Goal: Transaction & Acquisition: Purchase product/service

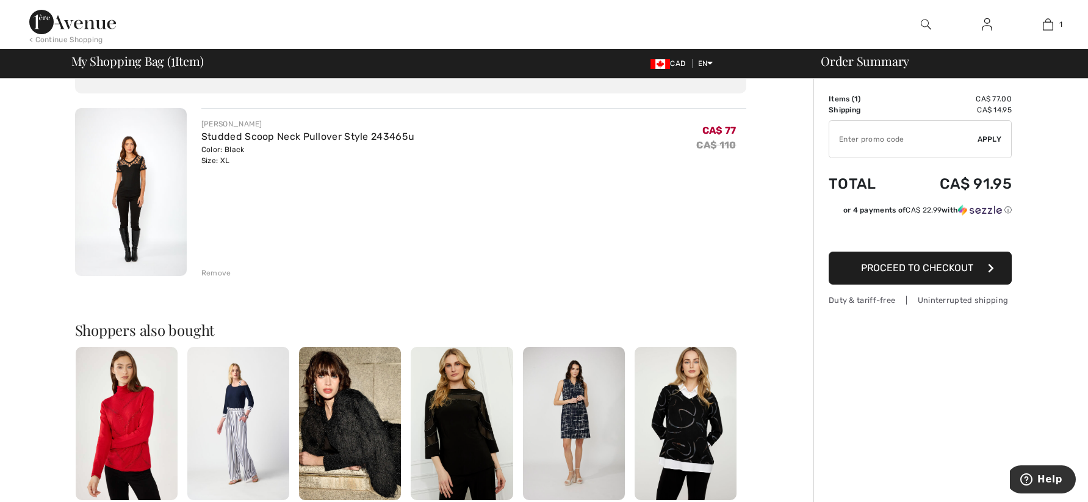
scroll to position [122, 0]
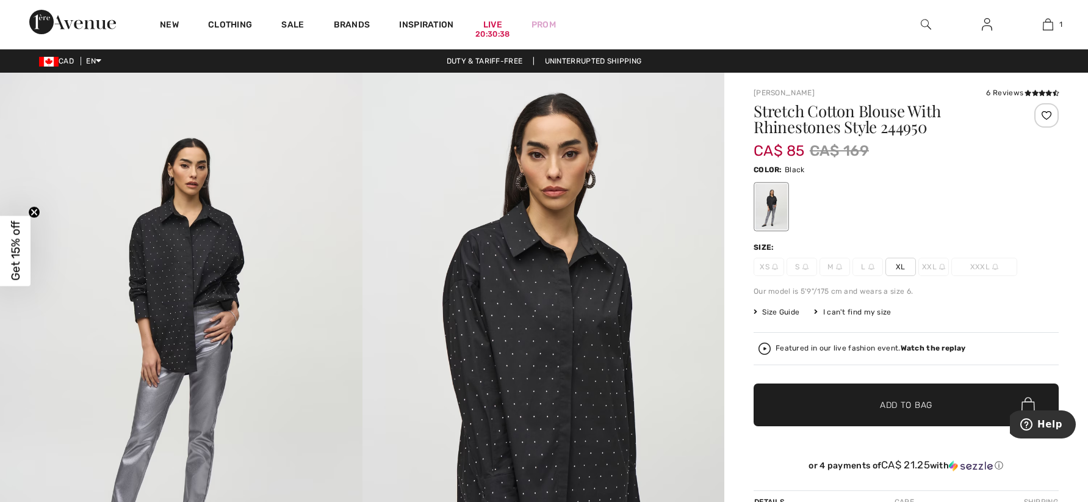
click at [899, 268] on span "XL" at bounding box center [900, 267] width 31 height 18
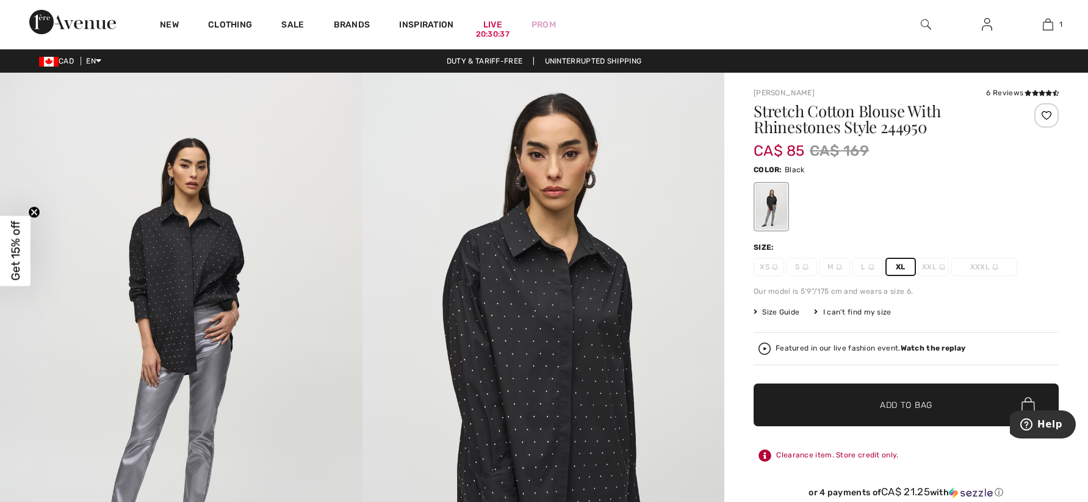
click at [902, 406] on span "Add to Bag" at bounding box center [906, 404] width 52 height 13
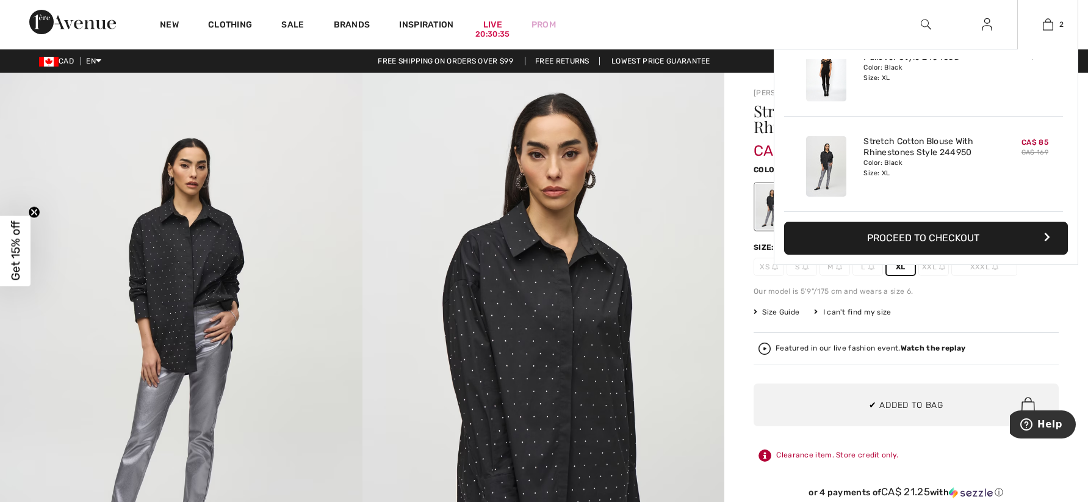
click at [896, 236] on button "Proceed to Checkout" at bounding box center [926, 238] width 284 height 33
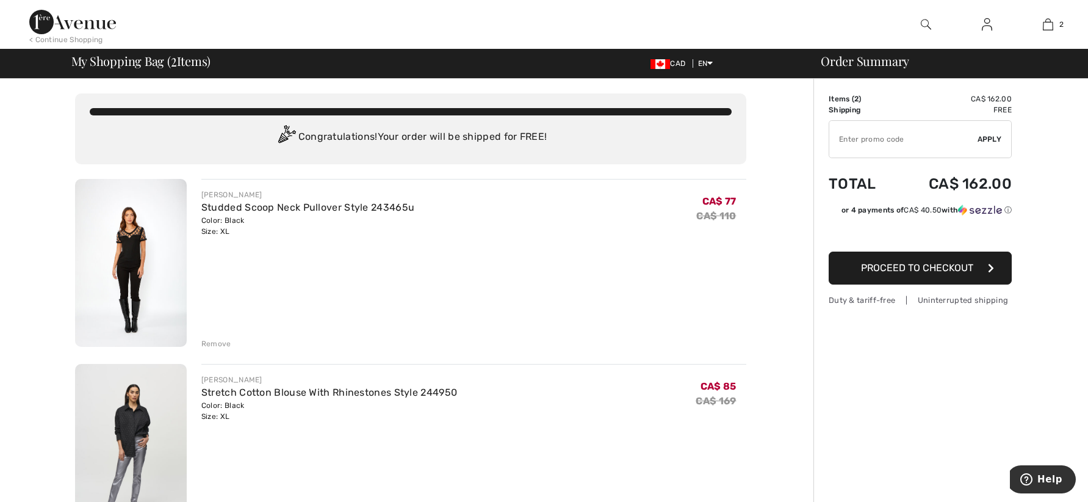
click at [901, 269] on span "Proceed to Checkout" at bounding box center [917, 268] width 112 height 12
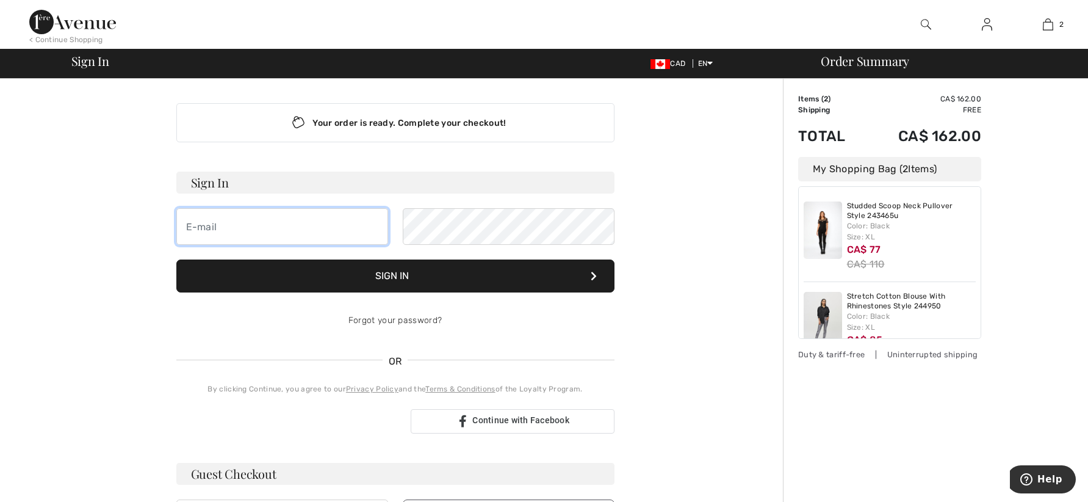
click at [244, 234] on input "email" at bounding box center [282, 226] width 212 height 37
type input "[PERSON_NAME][EMAIL_ADDRESS][PERSON_NAME][DOMAIN_NAME]"
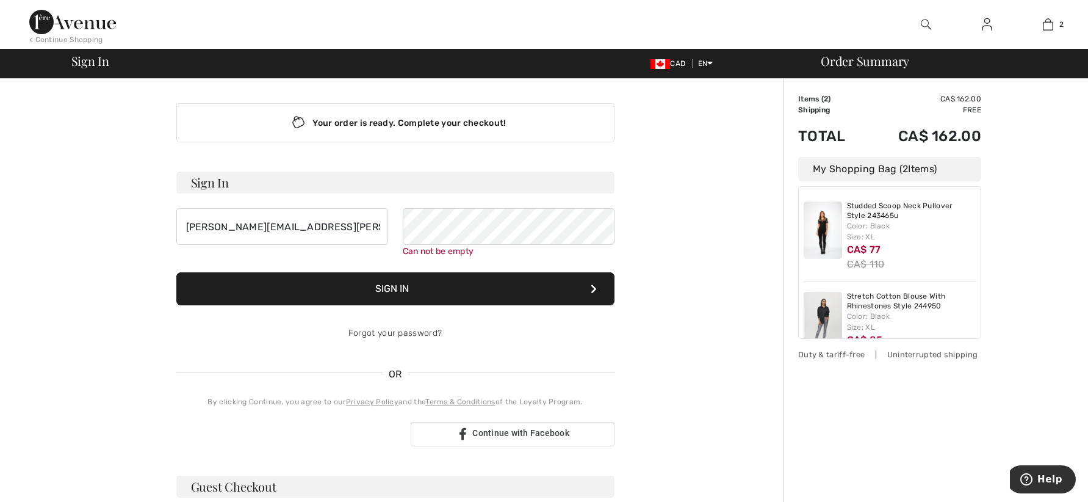
drag, startPoint x: 942, startPoint y: 0, endPoint x: 718, endPoint y: 181, distance: 287.7
click at [718, 181] on div "Your order is ready. Complete your checkout! Sign In d.sarvas@shaw.ca Can not b…" at bounding box center [395, 435] width 671 height 712
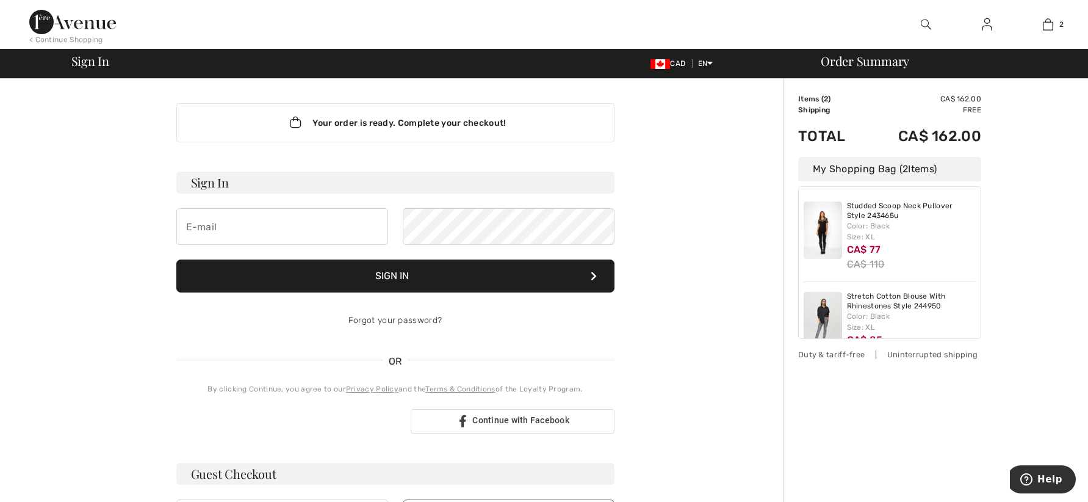
click at [81, 218] on div "Your order is ready. Complete your checkout! Sign In Sign In Forgot your passwo…" at bounding box center [395, 428] width 671 height 699
click at [68, 24] on img at bounding box center [72, 22] width 87 height 24
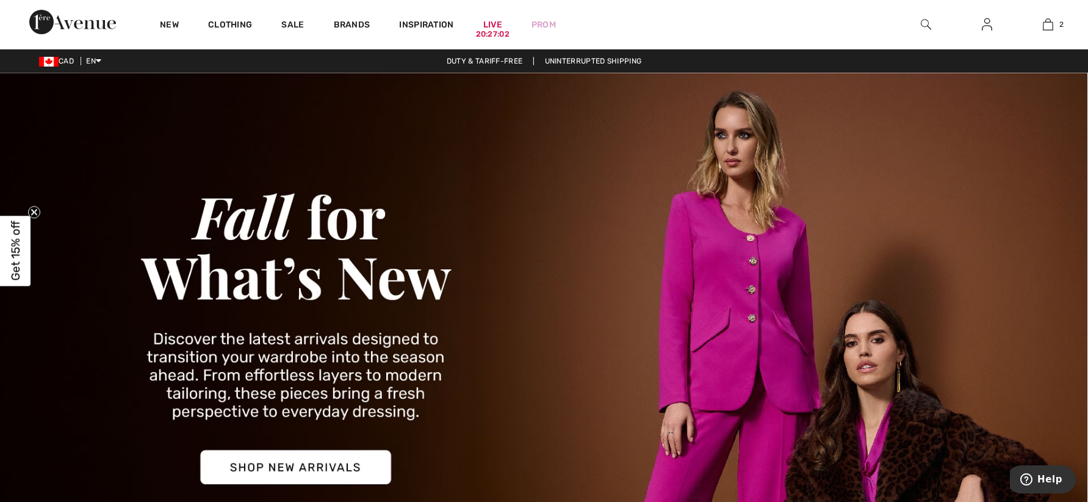
click at [21, 251] on span "Get 15% off" at bounding box center [16, 251] width 14 height 60
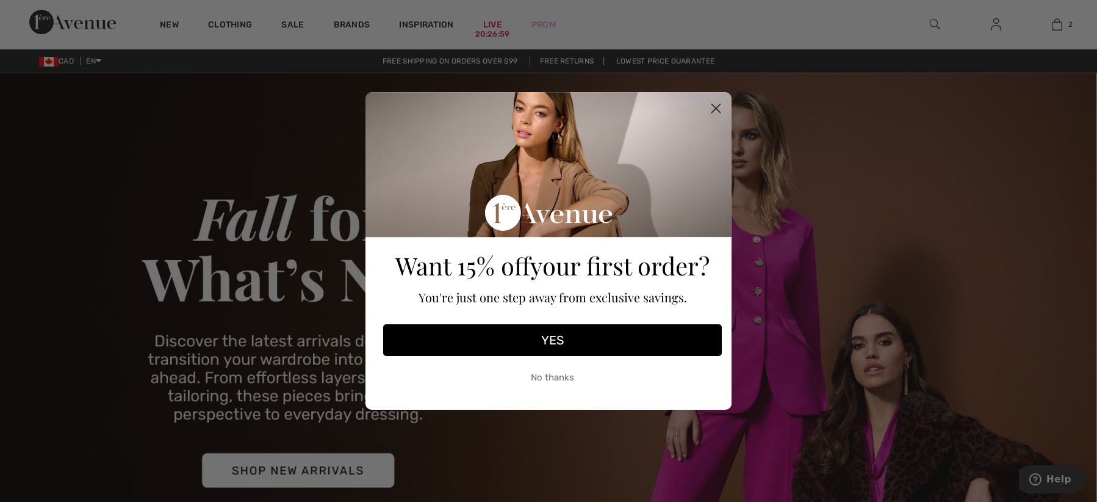
click at [554, 337] on button "YES" at bounding box center [552, 340] width 339 height 32
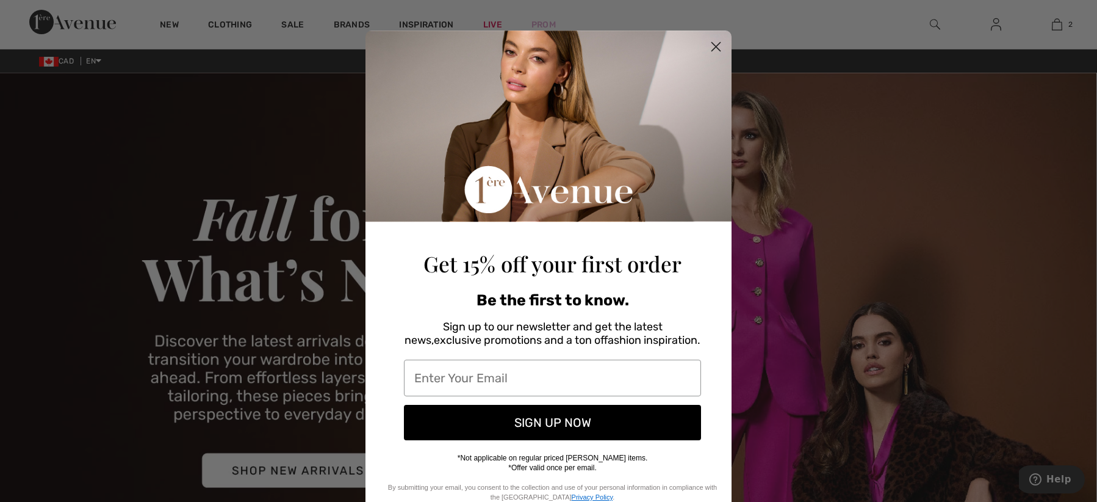
scroll to position [42, 0]
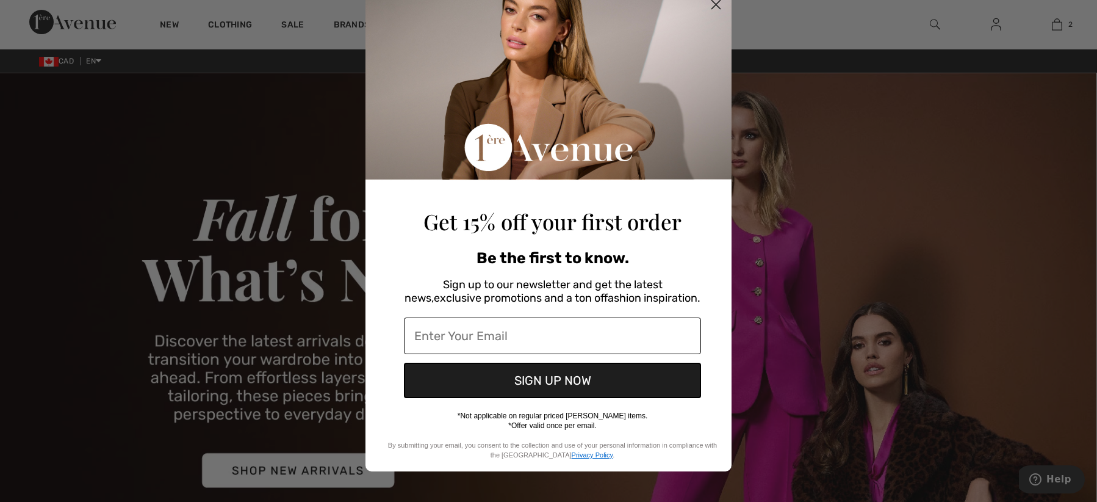
click at [502, 333] on input "Enter Your Email" at bounding box center [552, 335] width 297 height 37
type input "d.sarvas@shaw.ca"
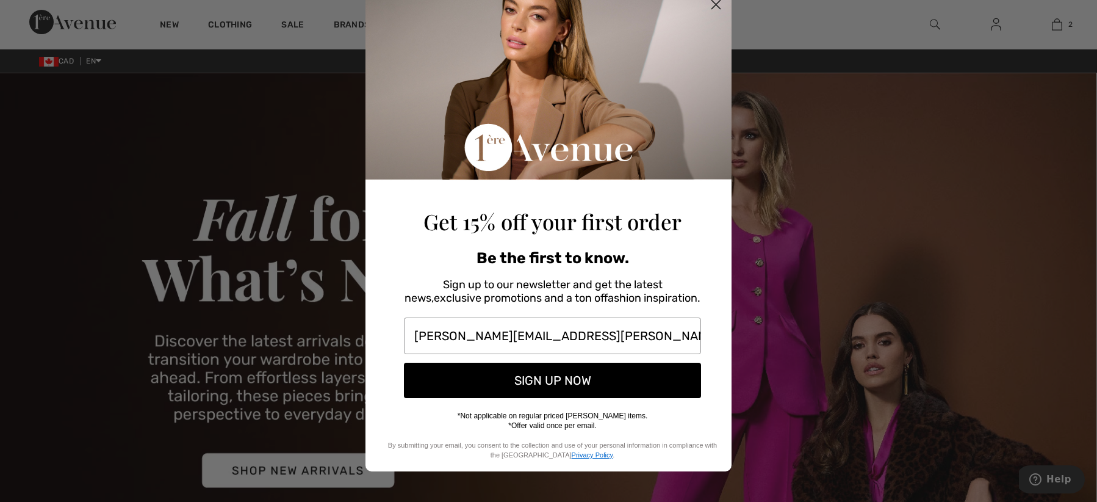
click at [557, 379] on button "SIGN UP NOW" at bounding box center [552, 379] width 297 height 35
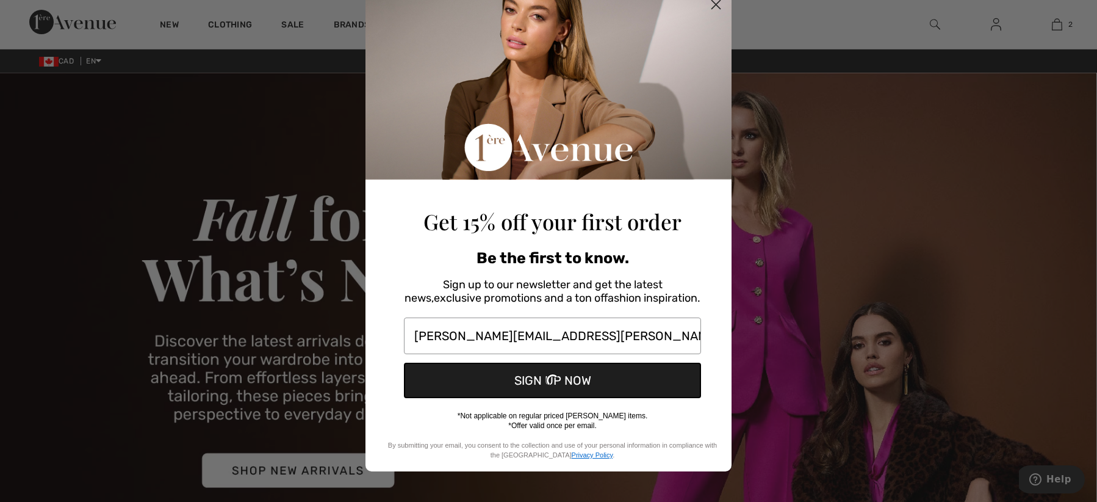
click at [709, 3] on circle "Close dialog" at bounding box center [716, 5] width 20 height 20
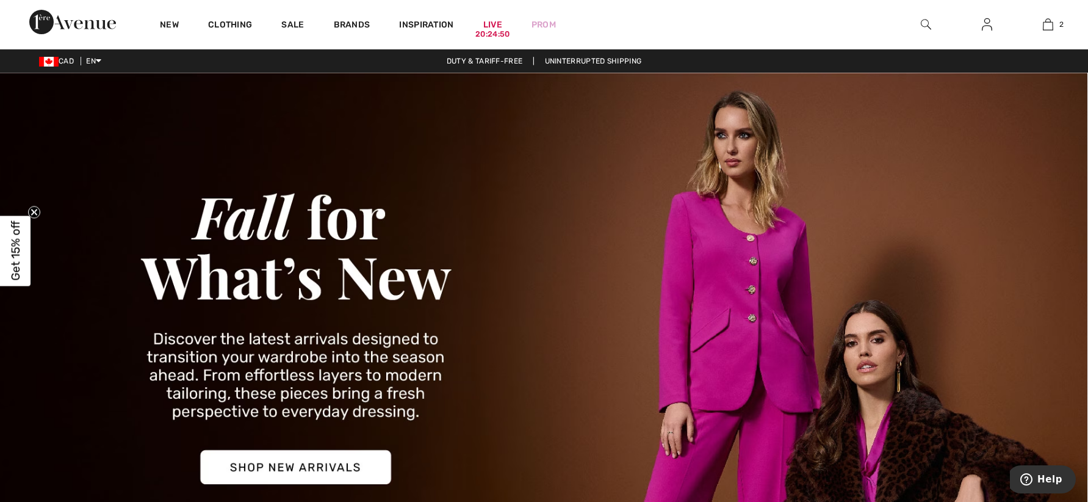
click at [15, 240] on span "Get 15% off" at bounding box center [16, 251] width 14 height 60
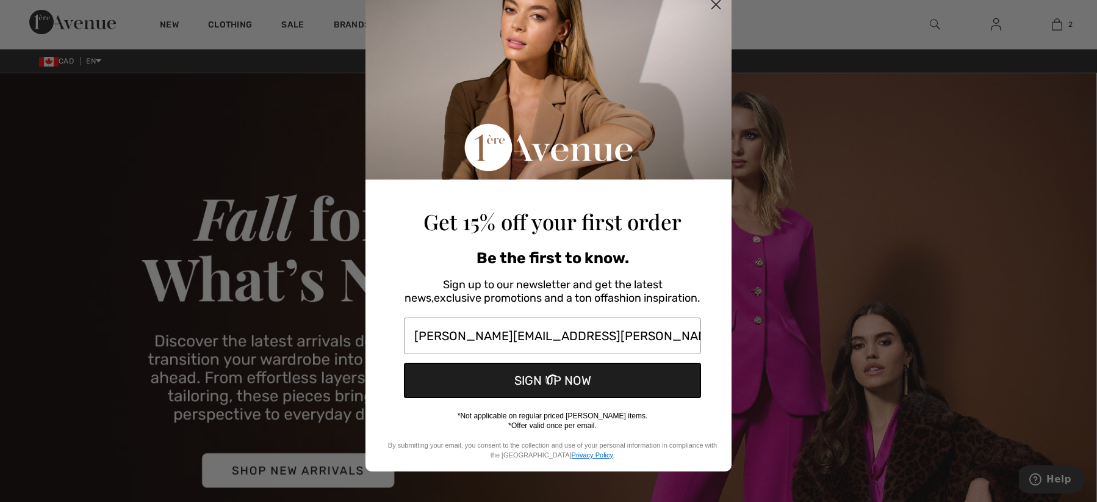
click at [557, 380] on div "SIGN UP NOW" at bounding box center [553, 380] width 346 height 48
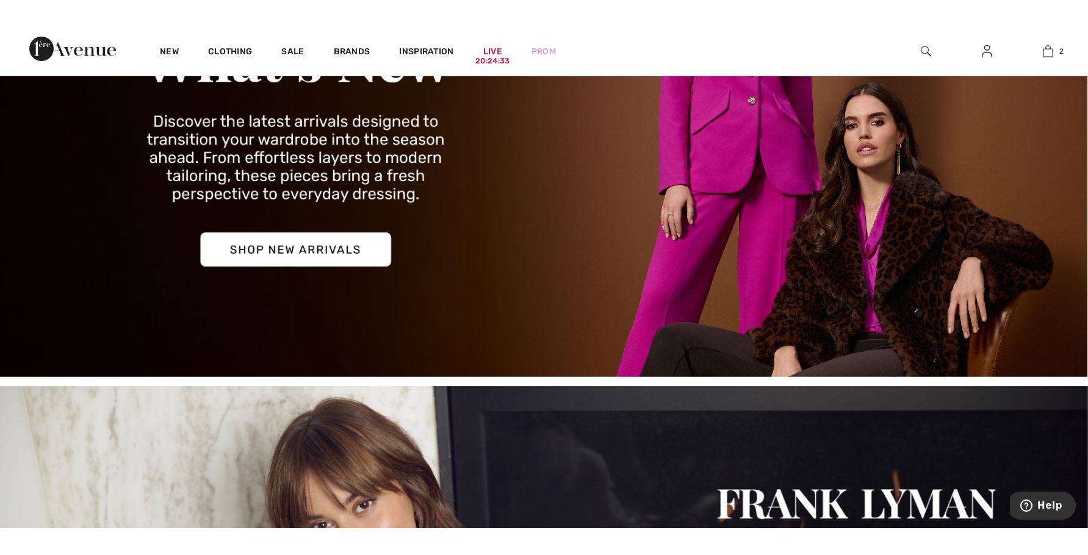
scroll to position [366, 0]
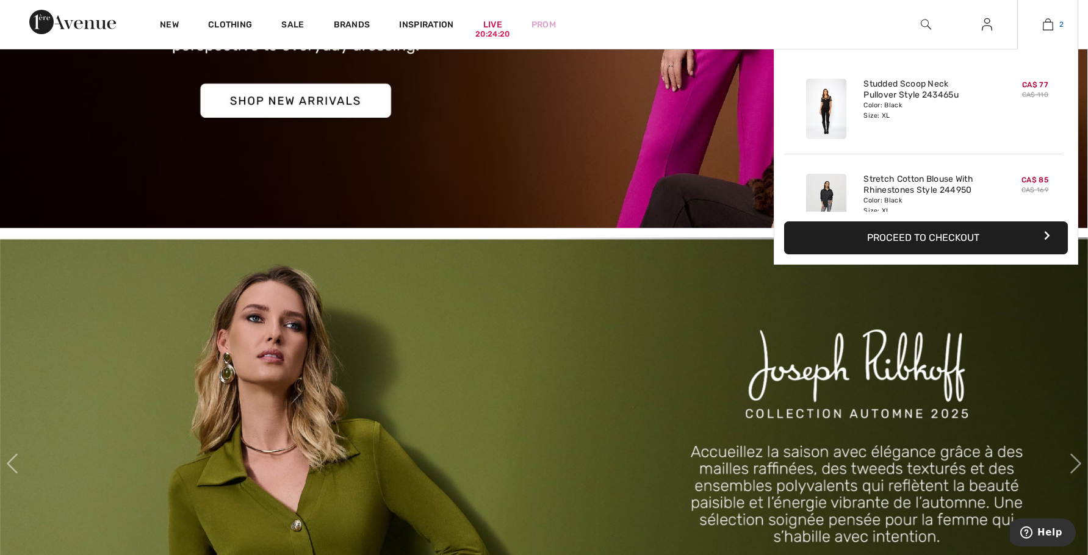
click at [1051, 26] on img at bounding box center [1048, 24] width 10 height 15
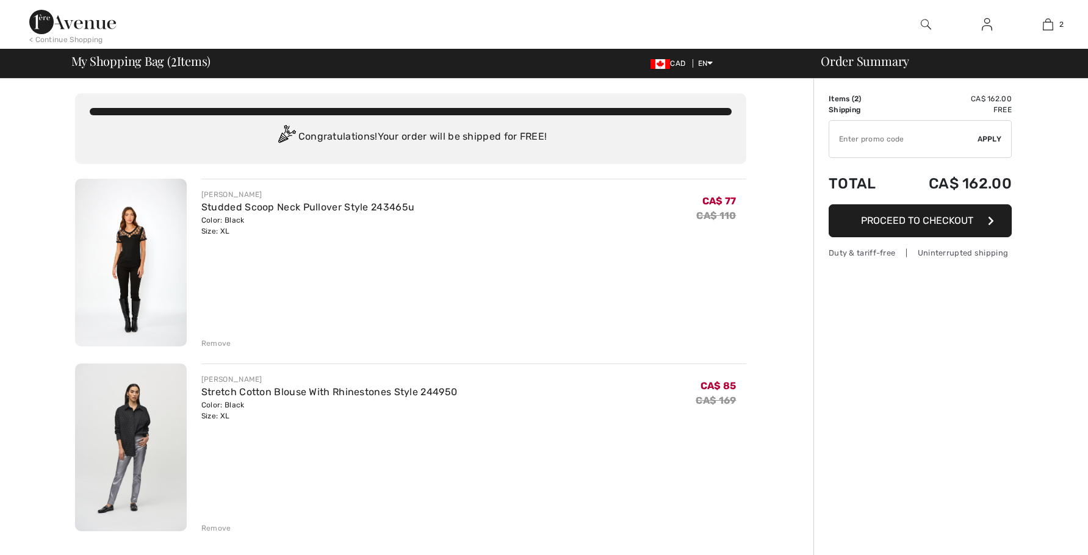
click at [922, 218] on div "Items ( 2 ) CA$ 162.00 Promo code CA$ 0.00 Shipping Free Tax1 CA$ 0.00 Tax2 CA$…" at bounding box center [920, 165] width 183 height 144
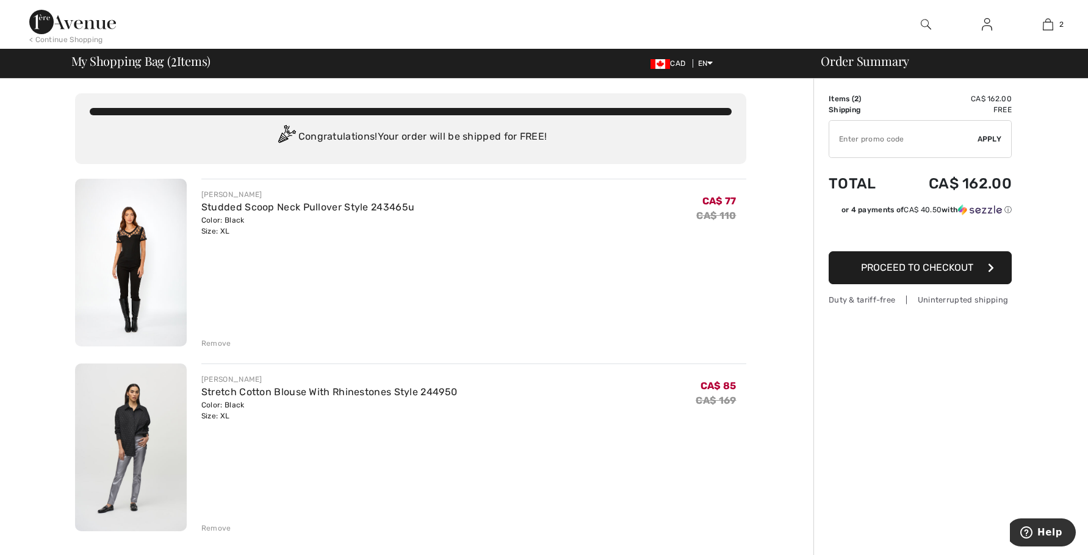
click at [903, 269] on span "Proceed to Checkout" at bounding box center [917, 268] width 112 height 12
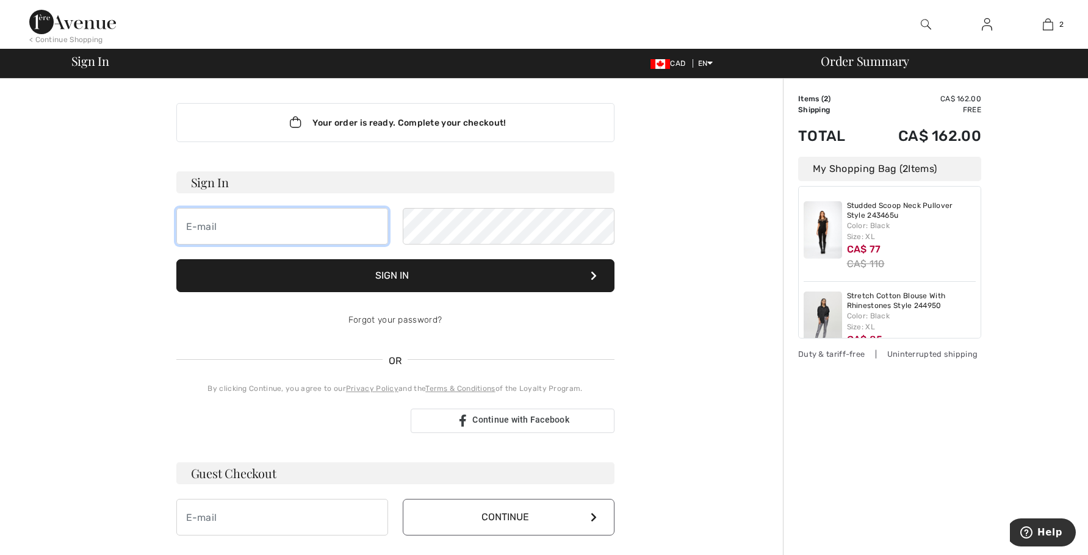
click at [213, 225] on input "email" at bounding box center [282, 226] width 212 height 37
type input "[PERSON_NAME][EMAIL_ADDRESS][PERSON_NAME][DOMAIN_NAME]"
click at [391, 319] on div "Forgot your password?" at bounding box center [395, 320] width 438 height 37
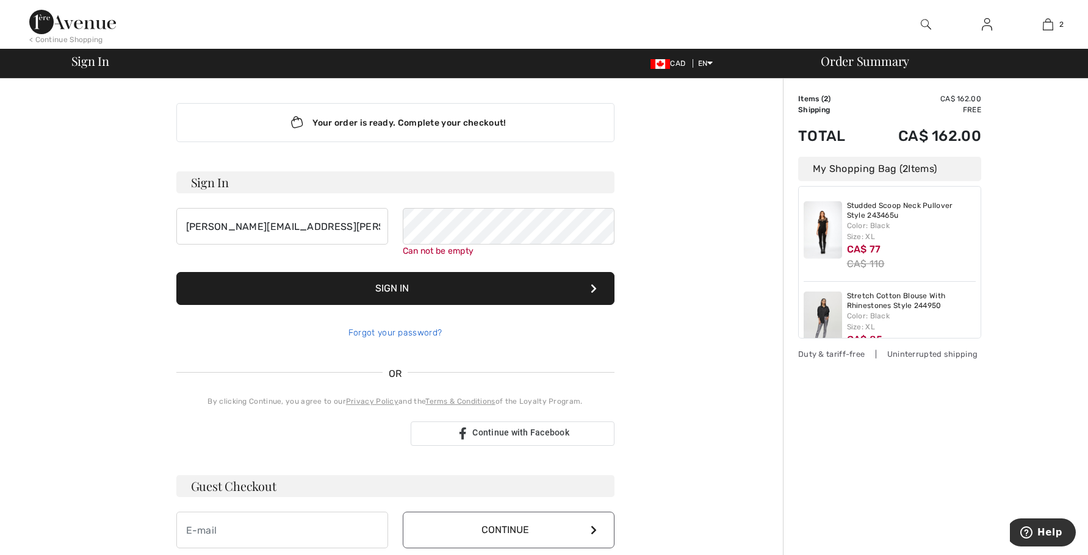
click at [413, 334] on link "Forgot your password?" at bounding box center [394, 333] width 93 height 10
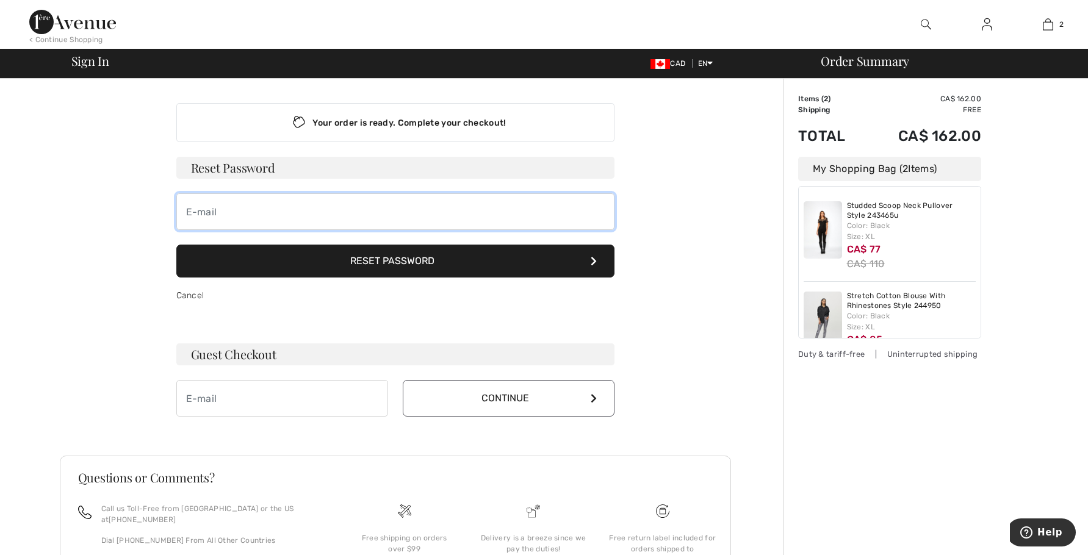
click at [278, 219] on input "email" at bounding box center [395, 211] width 438 height 37
type input "d.sarvas@shaw.ca"
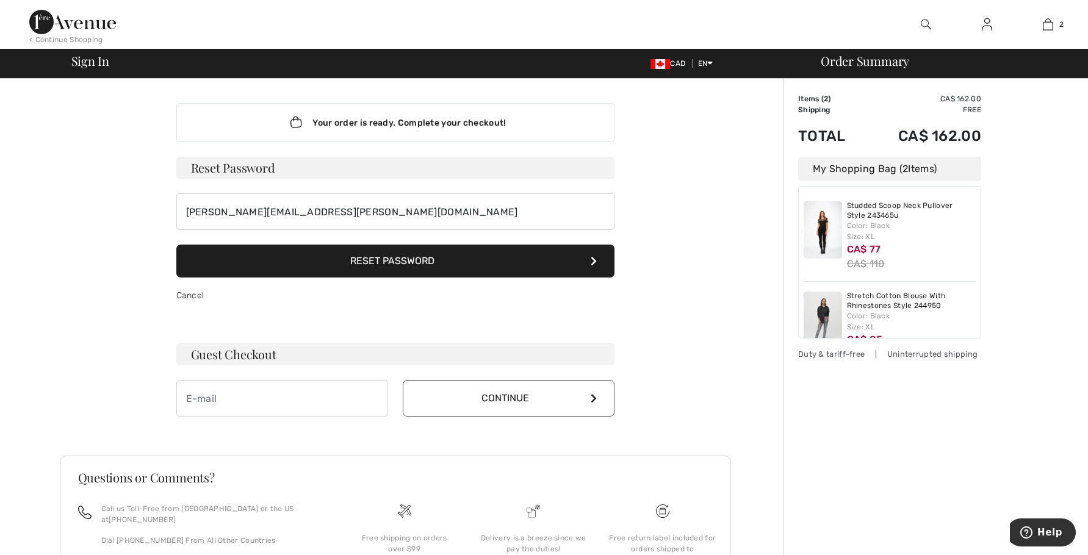
click at [385, 260] on button "Reset Password" at bounding box center [395, 261] width 438 height 33
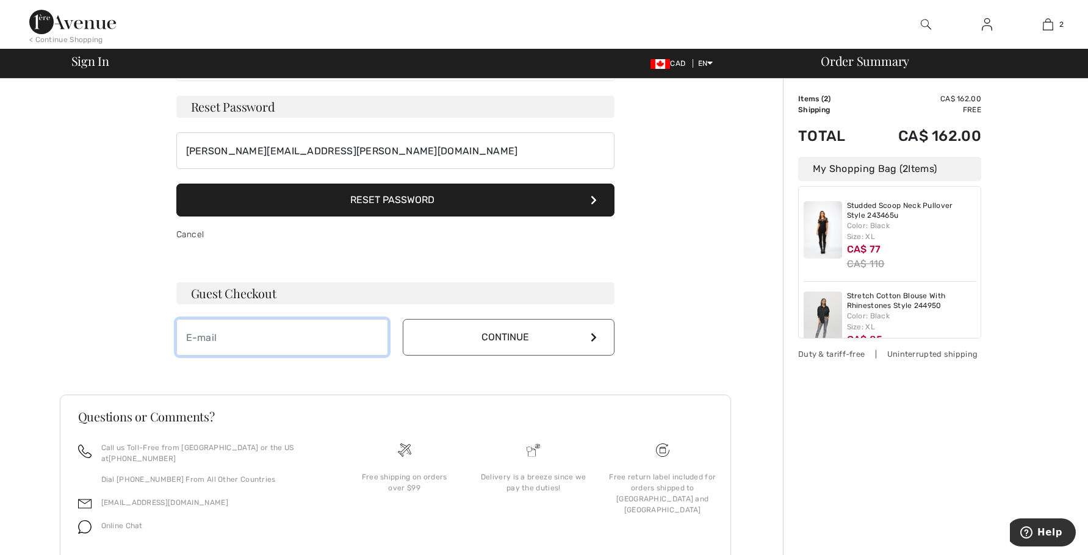
click at [297, 330] on input "email" at bounding box center [282, 337] width 212 height 37
type input "d.sarvas@shaw.ca"
click at [506, 336] on button "Continue" at bounding box center [509, 337] width 212 height 37
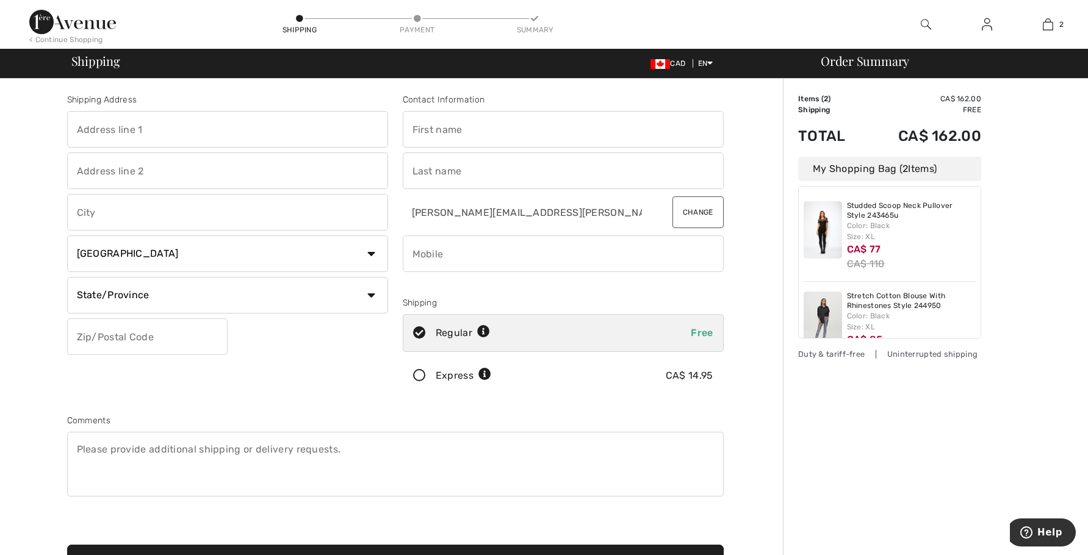
click at [151, 125] on input "text" at bounding box center [227, 129] width 321 height 37
type input "[STREET_ADDRESS][PERSON_NAME]"
type input "Saskatoon"
select select "SK"
type input "S7S 1H8"
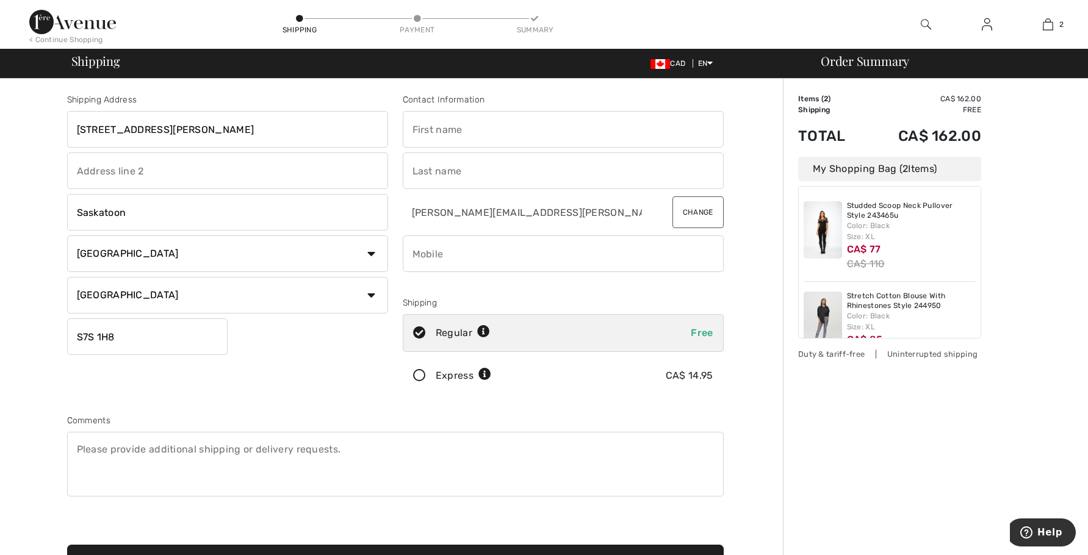
type input "Debra"
type input "Sarvas"
type input "3062492738"
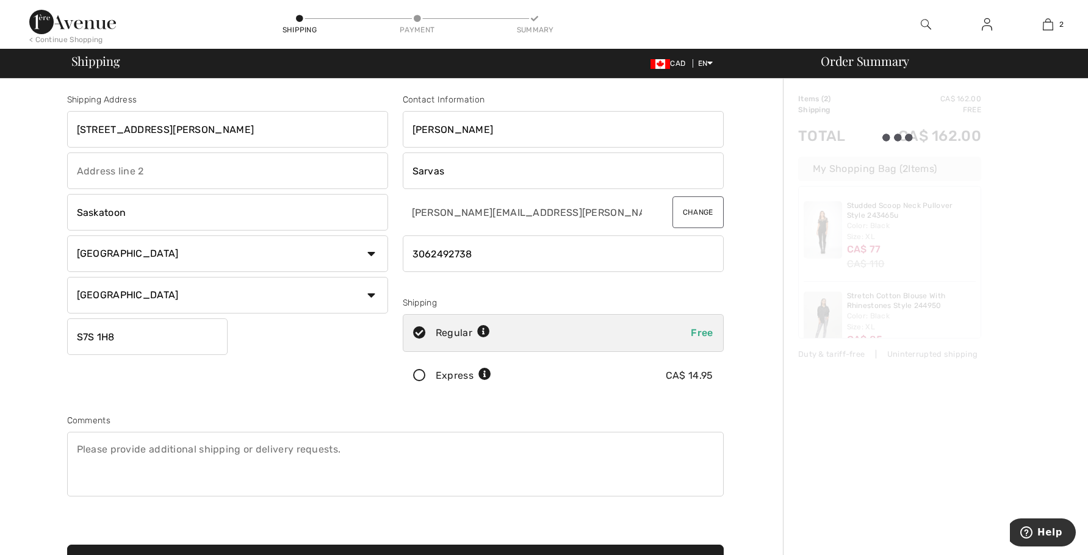
type input "S7S1H8"
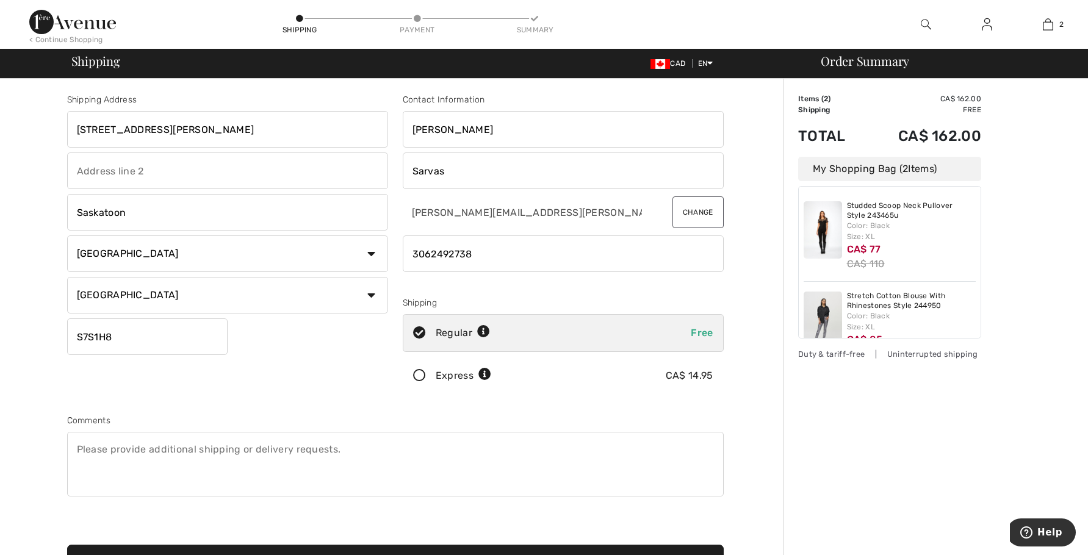
click at [552, 127] on input "Debra" at bounding box center [563, 129] width 321 height 37
type input "Debbie"
click at [559, 254] on input "phone" at bounding box center [563, 254] width 321 height 37
type input "3062271375"
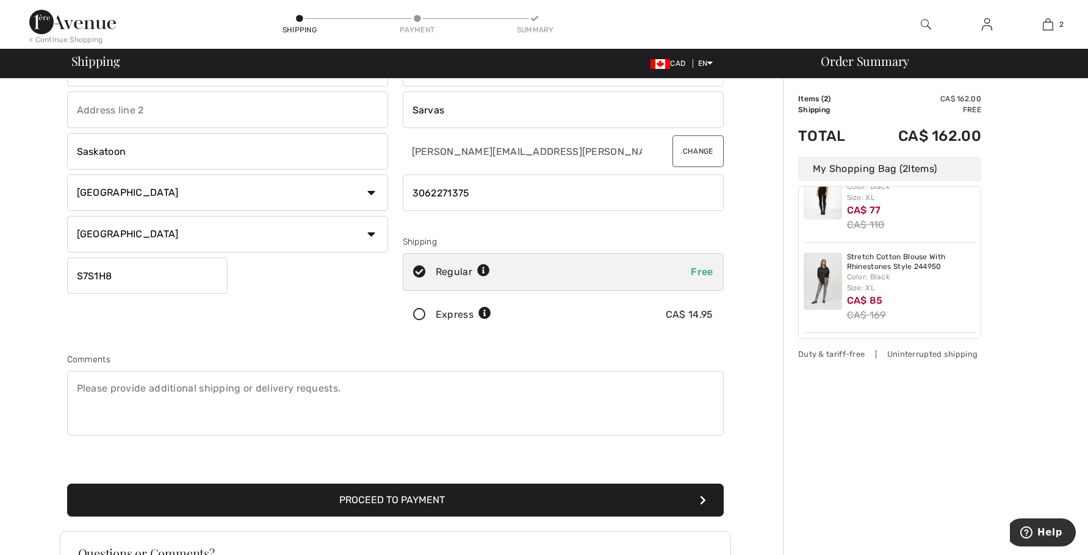
scroll to position [122, 0]
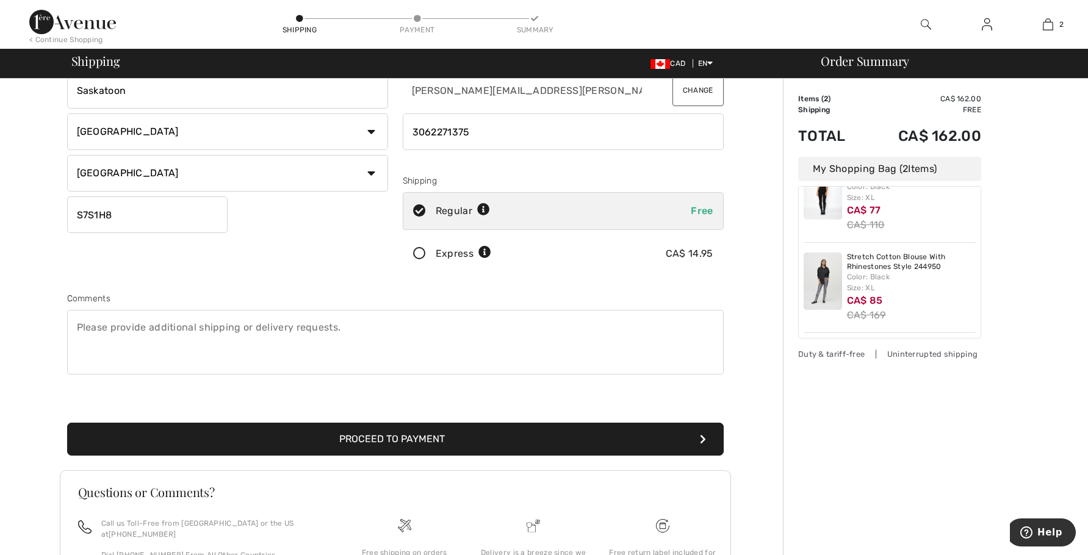
click at [375, 442] on button "Proceed to Payment" at bounding box center [395, 439] width 657 height 33
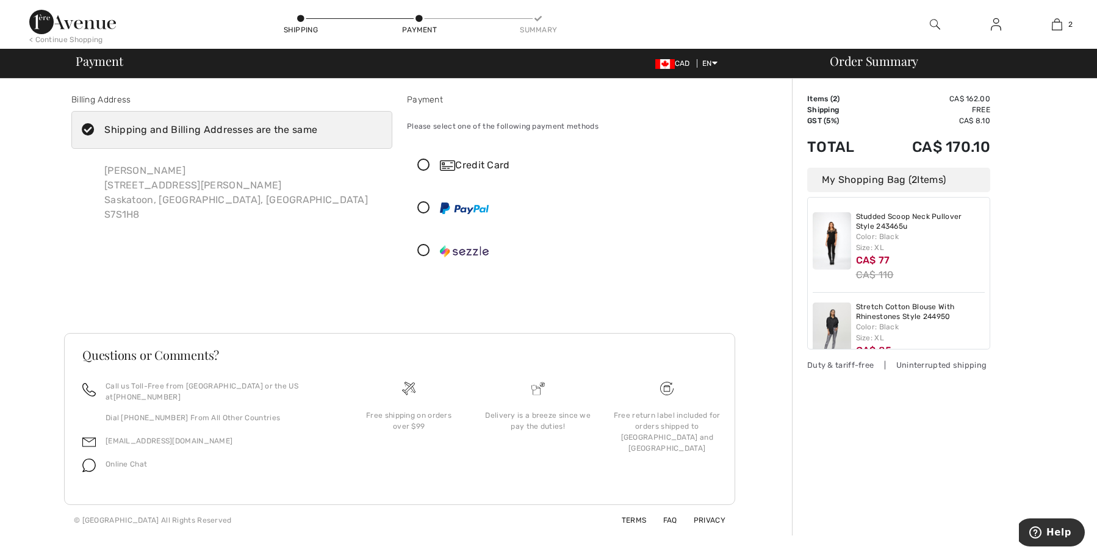
click at [91, 27] on img at bounding box center [72, 22] width 87 height 24
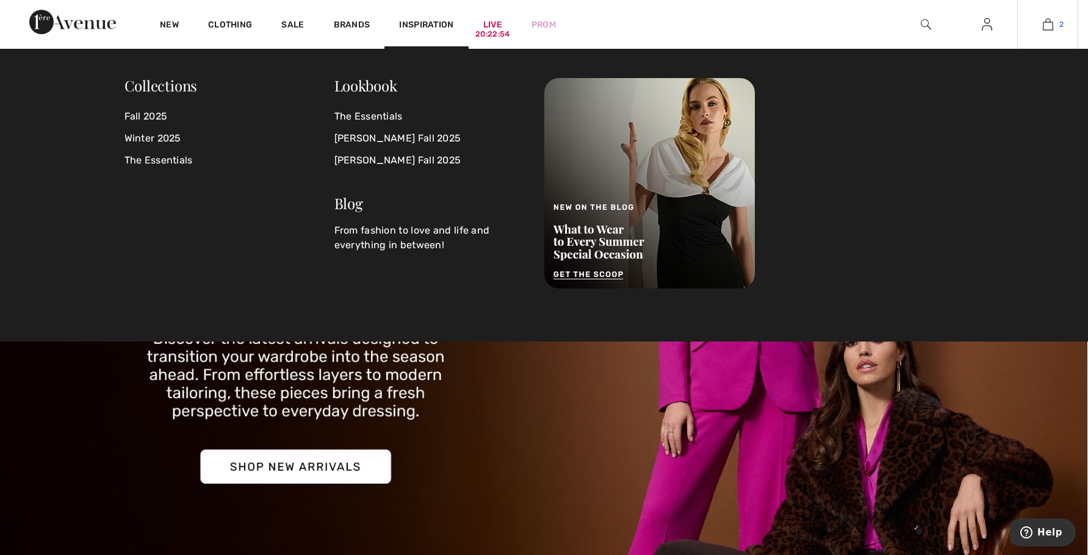
click at [1050, 26] on img at bounding box center [1048, 24] width 10 height 15
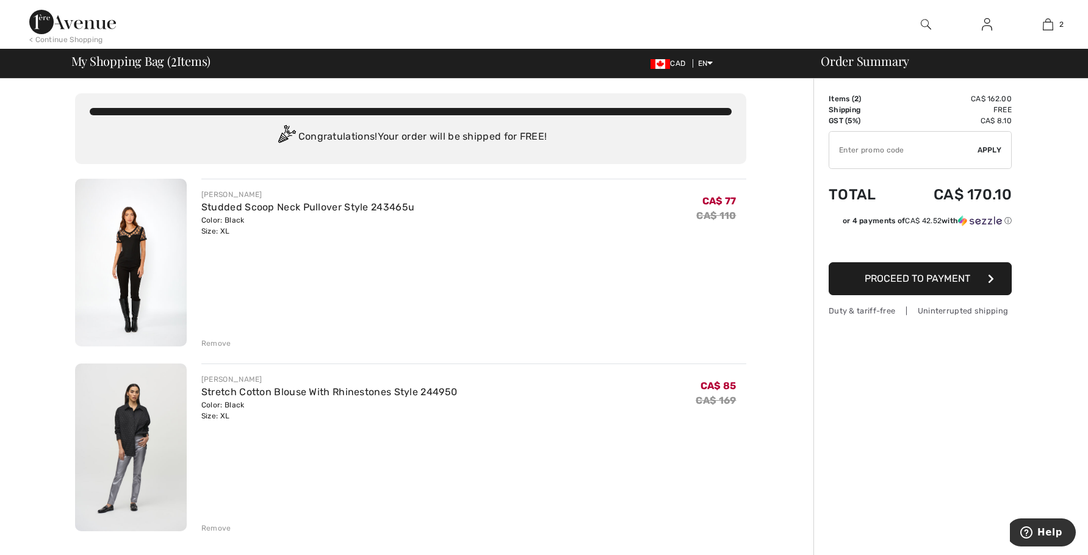
click at [880, 149] on input "TEXT" at bounding box center [903, 150] width 148 height 37
click at [900, 454] on div "Order Summary Details Items ( 2 ) CA$ 162.00 Promo code CA$ 0.00 Shipping Free …" at bounding box center [950, 561] width 275 height 965
click at [881, 151] on input "TEXT" at bounding box center [903, 150] width 148 height 37
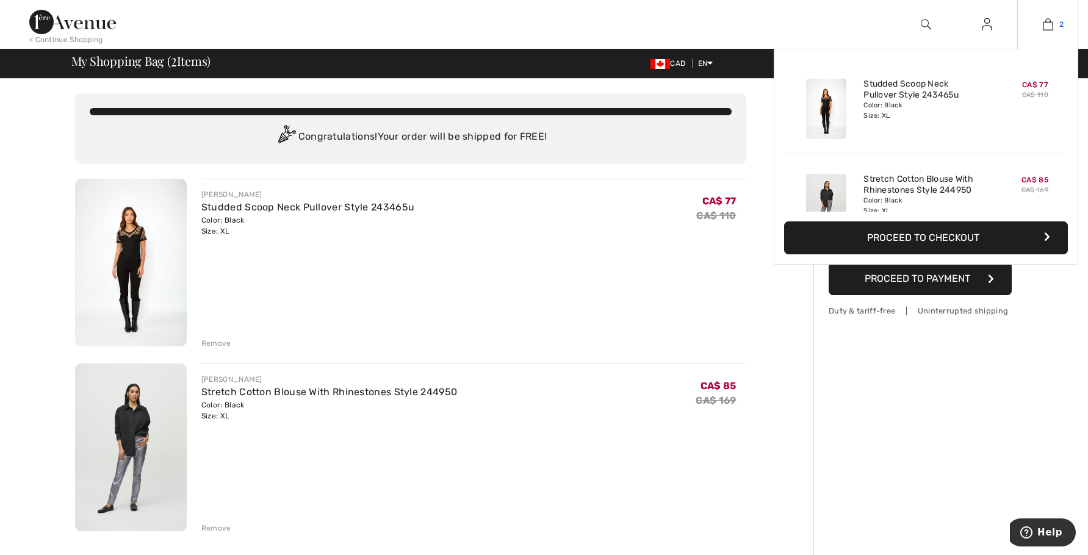
click at [1050, 21] on img at bounding box center [1048, 24] width 10 height 15
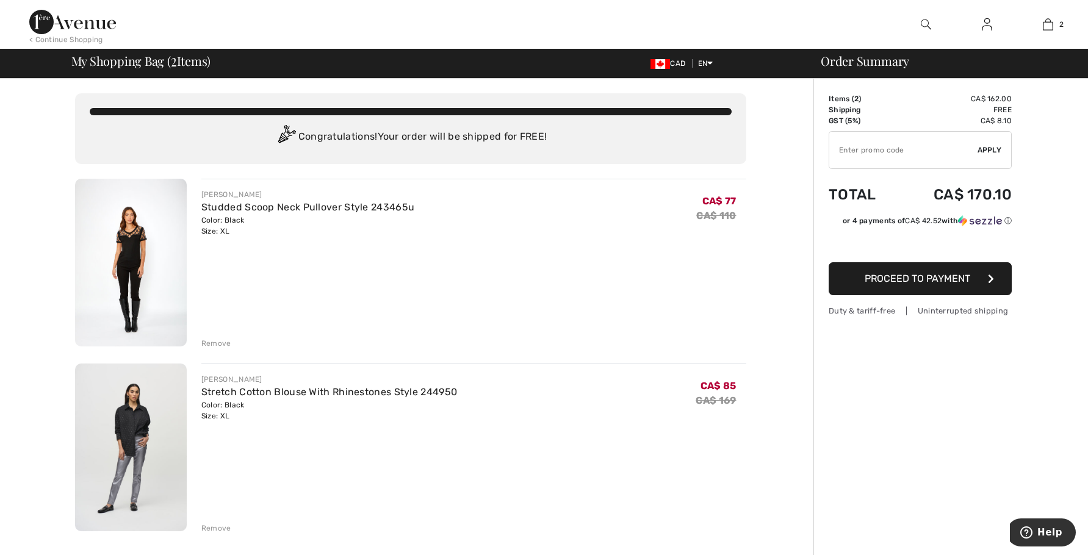
click at [917, 483] on div "Order Summary Details Items ( 2 ) CA$ 162.00 Promo code CA$ 0.00 Shipping Free …" at bounding box center [950, 561] width 275 height 965
click at [883, 146] on input "TEXT" at bounding box center [903, 150] width 148 height 37
paste input "NEW15"
type input "NEW15"
click at [993, 151] on span "Apply" at bounding box center [990, 150] width 24 height 11
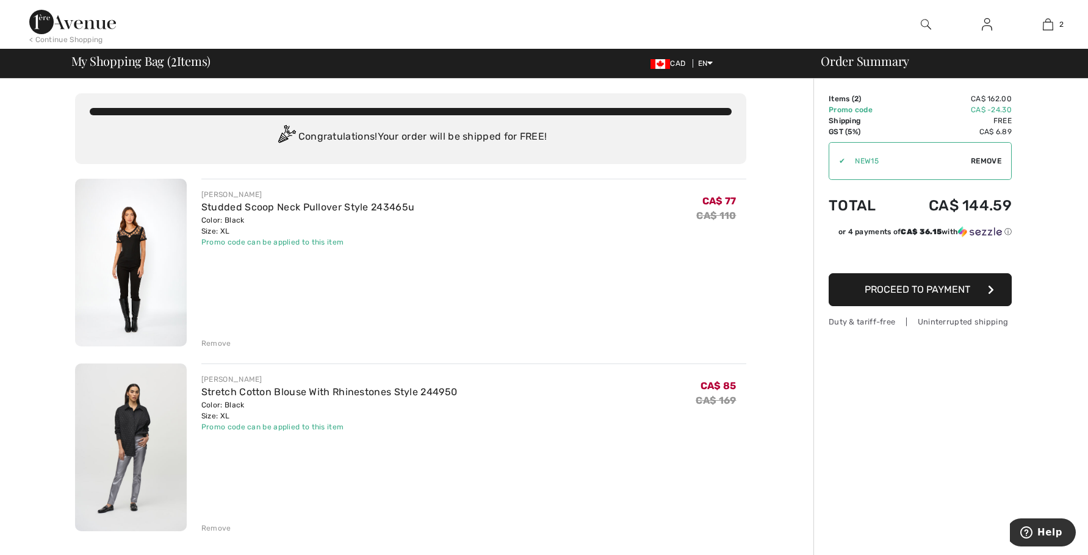
click at [904, 292] on span "Proceed to Payment" at bounding box center [918, 290] width 106 height 12
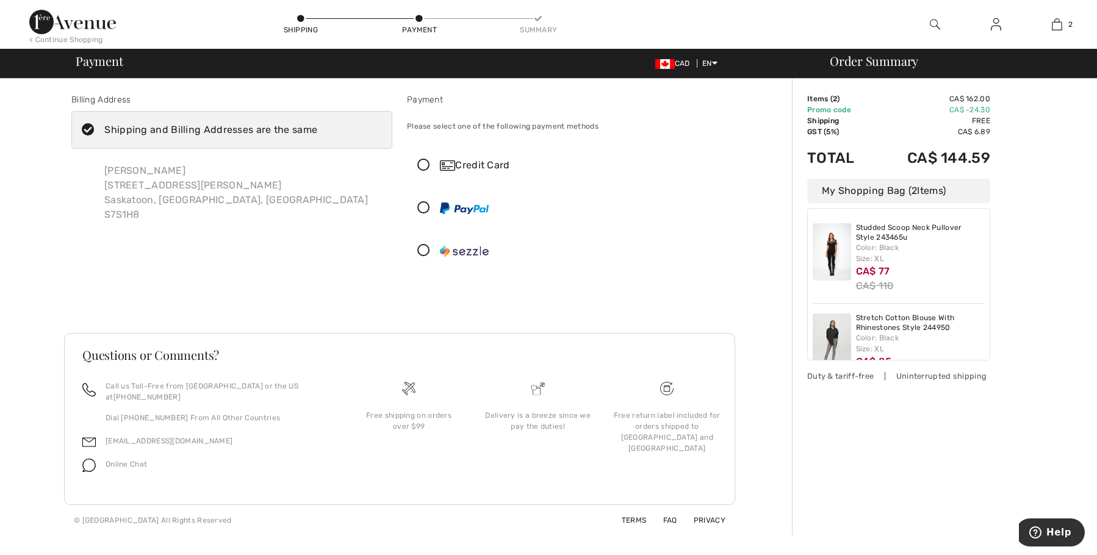
click at [422, 165] on icon at bounding box center [424, 165] width 32 height 13
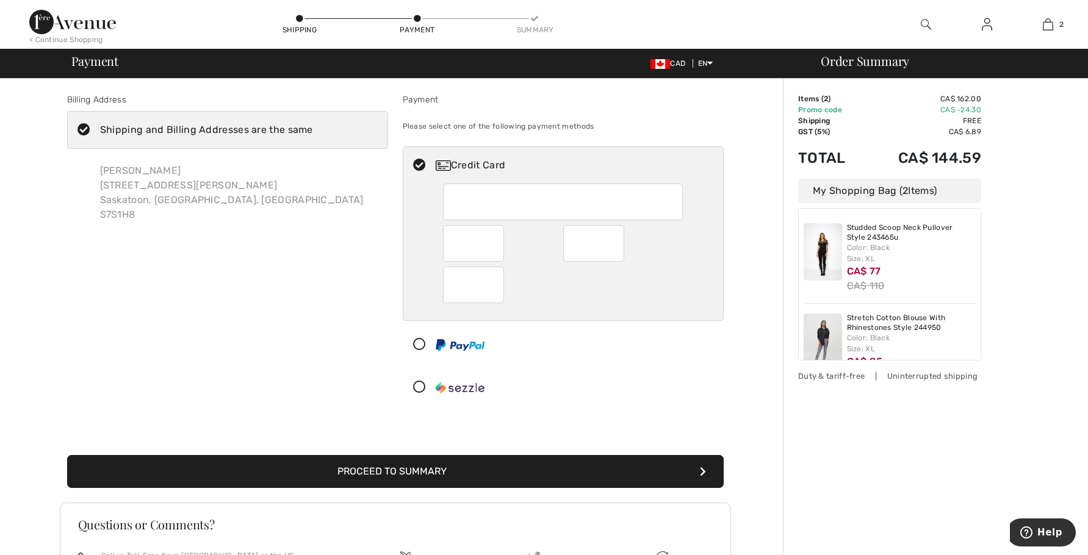
click at [450, 192] on div at bounding box center [563, 202] width 240 height 37
click at [620, 290] on div at bounding box center [563, 285] width 240 height 37
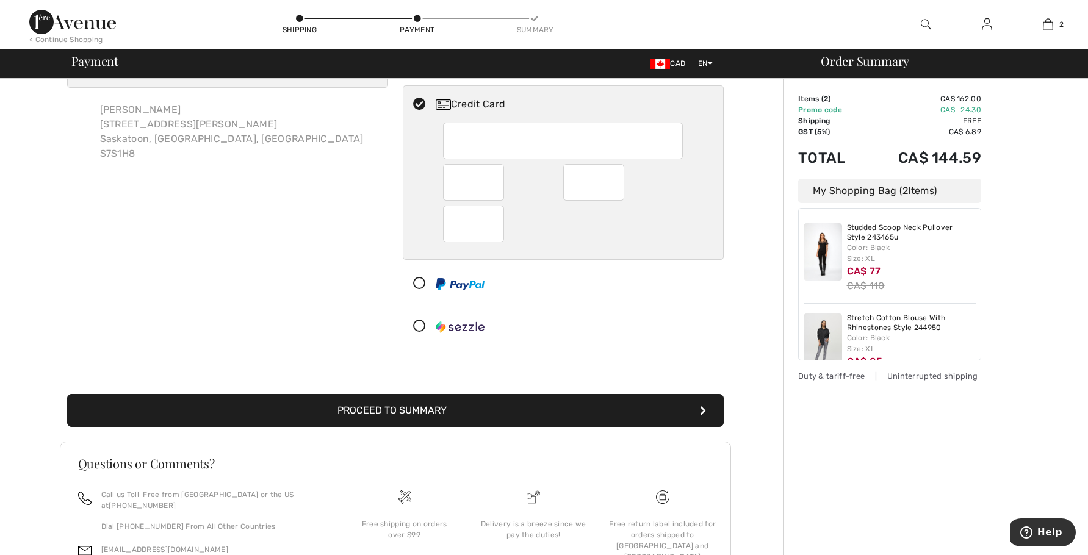
scroll to position [122, 0]
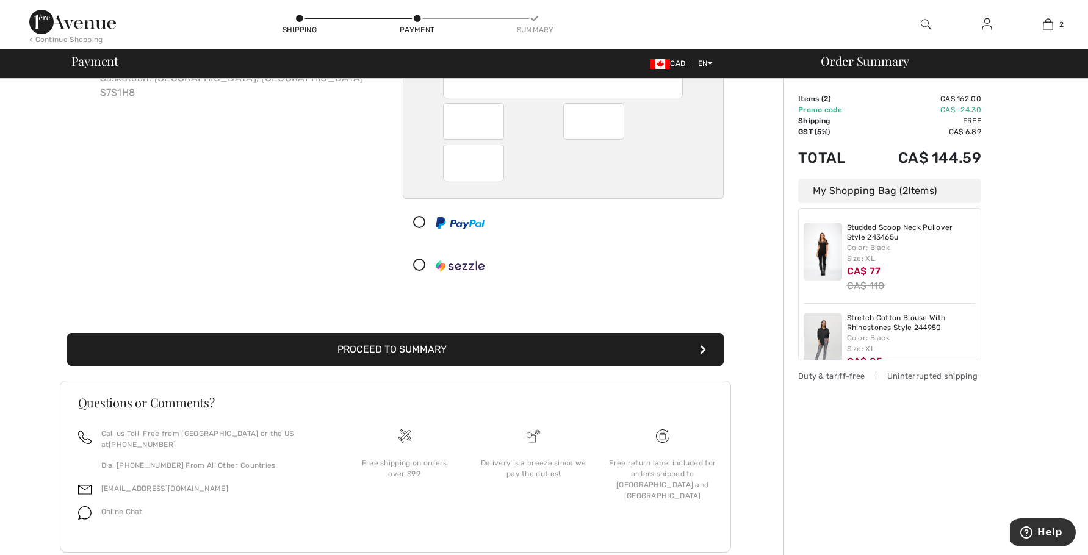
click at [355, 349] on button "Proceed to Summary" at bounding box center [395, 349] width 657 height 33
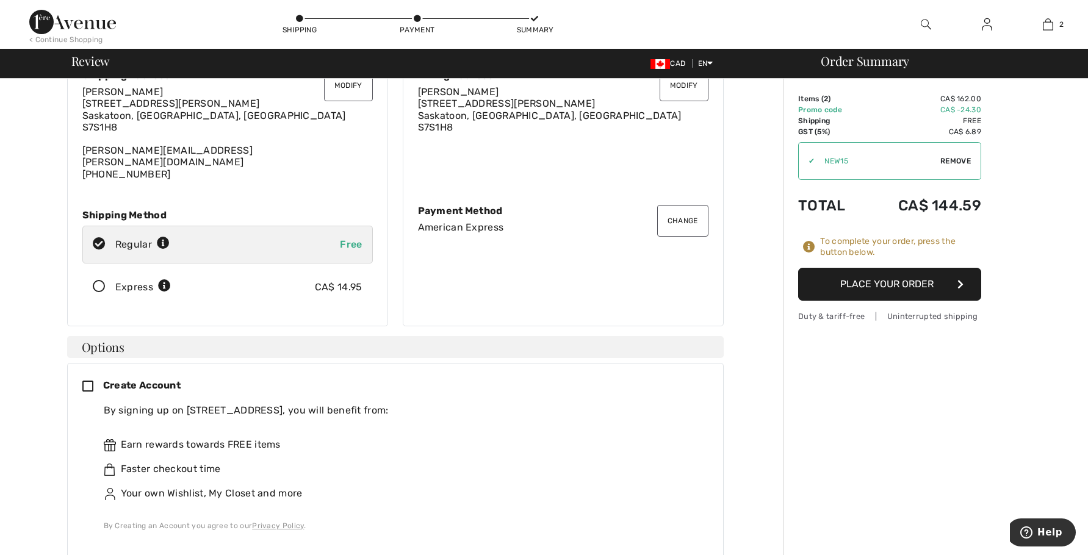
scroll to position [122, 0]
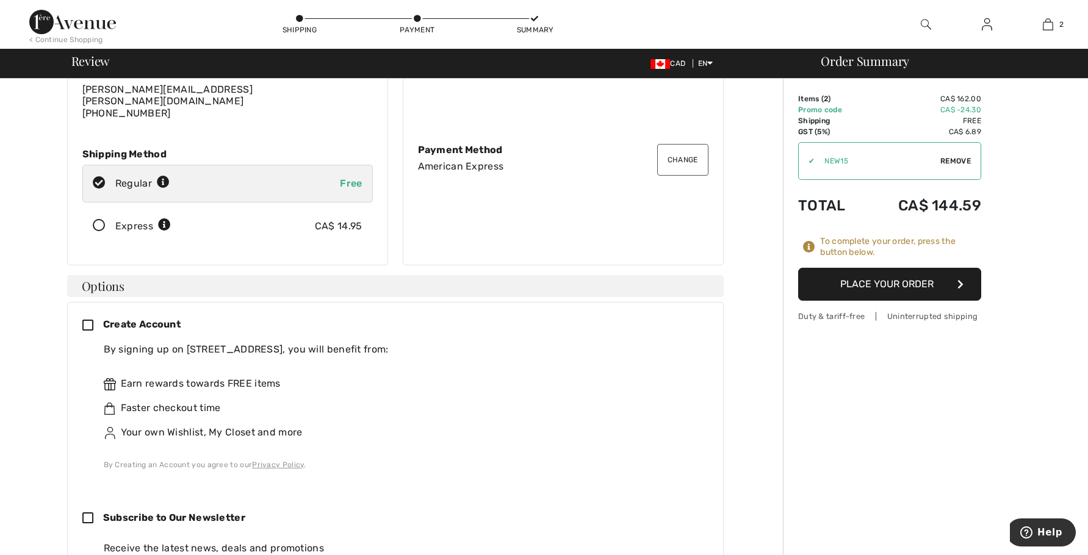
click at [88, 320] on icon at bounding box center [92, 326] width 21 height 13
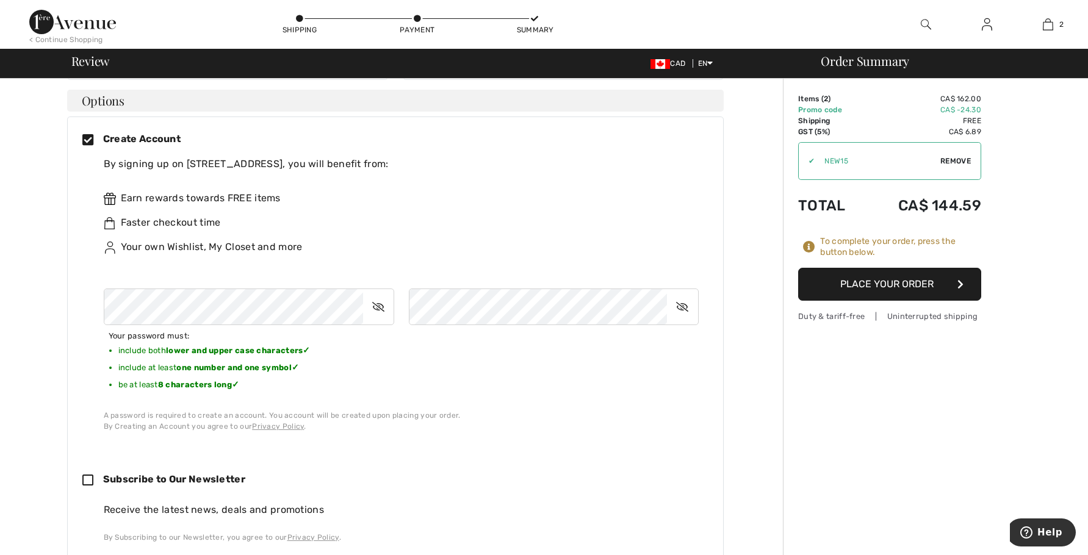
scroll to position [247, 0]
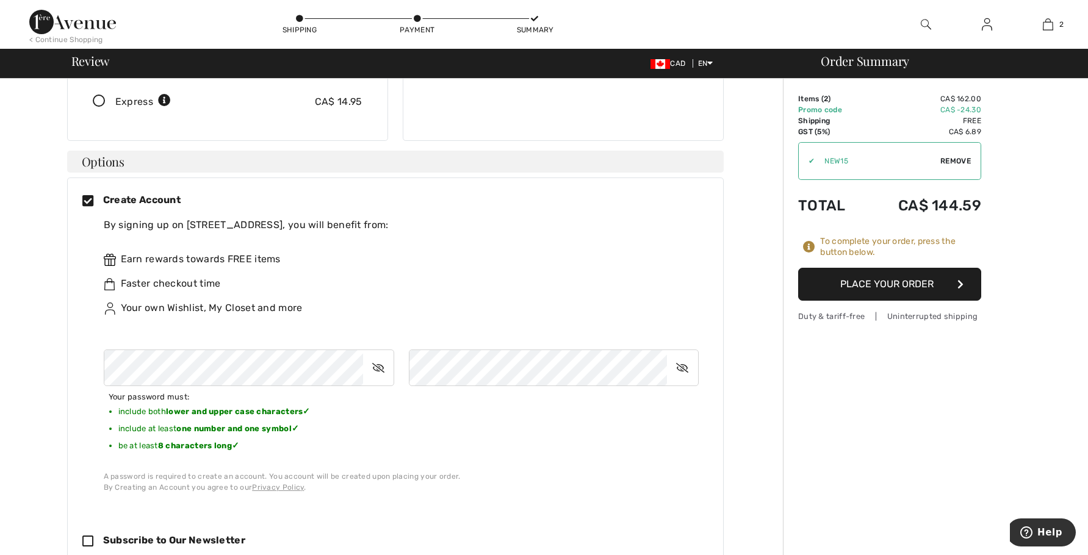
click at [890, 283] on button "Place Your Order" at bounding box center [889, 284] width 183 height 33
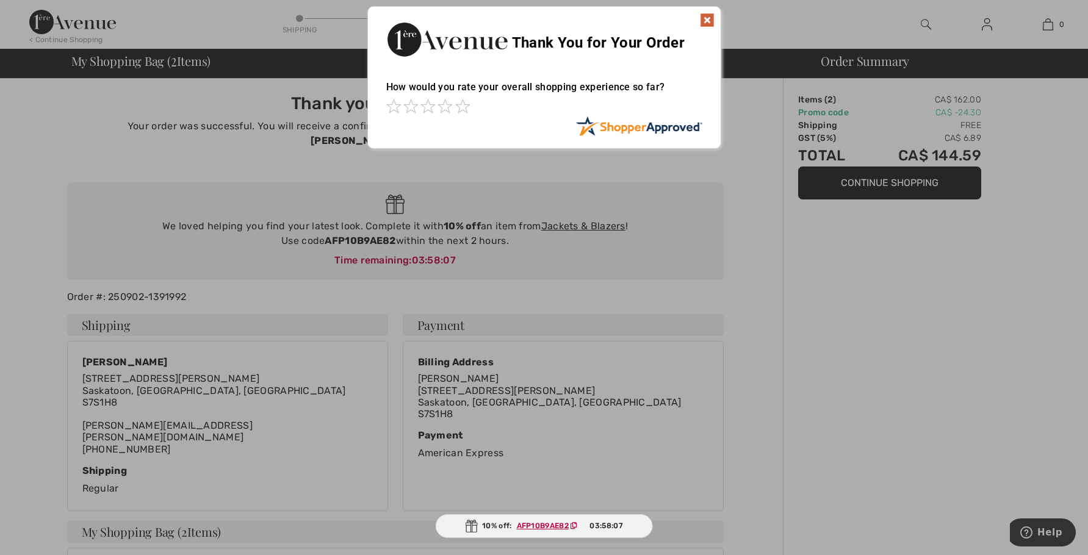
click at [708, 18] on img at bounding box center [707, 20] width 15 height 15
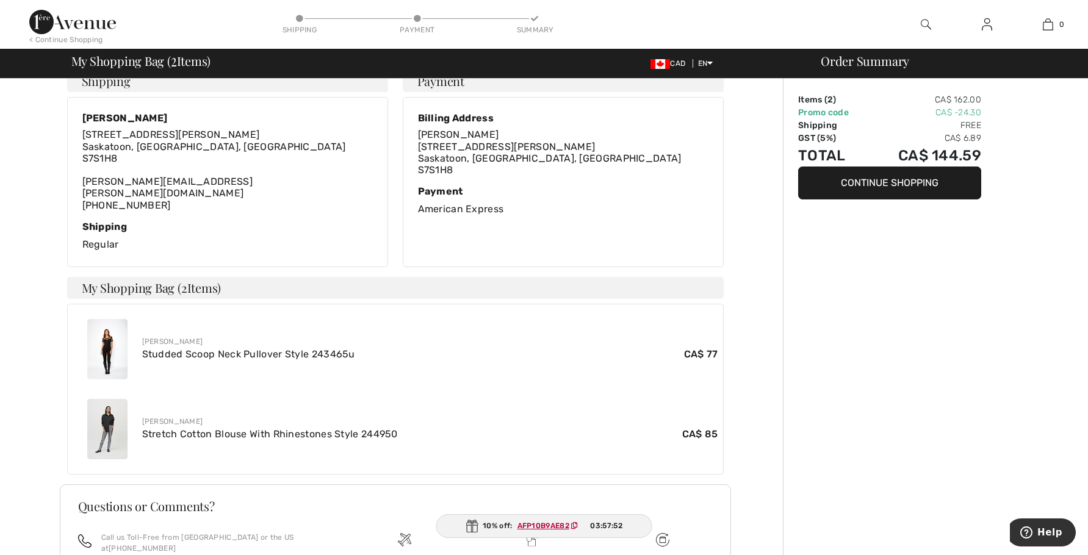
scroll to position [339, 0]
